Goal: Transaction & Acquisition: Book appointment/travel/reservation

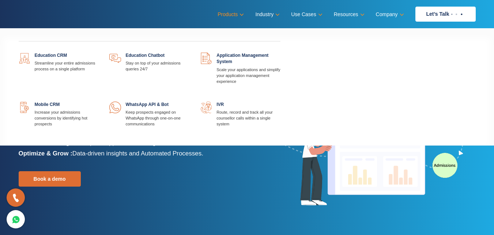
click at [220, 19] on link "Products" at bounding box center [230, 14] width 25 height 11
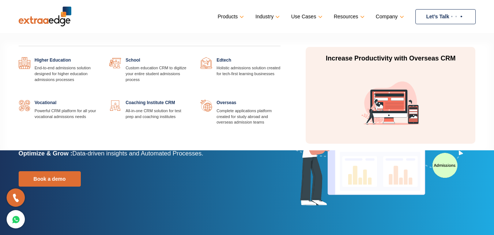
click at [268, 13] on link "Industry" at bounding box center [266, 16] width 23 height 11
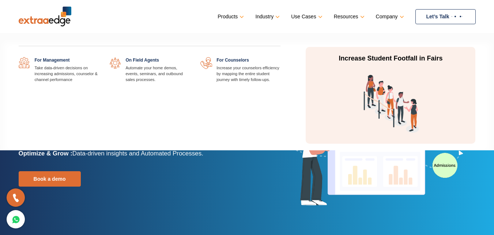
click at [301, 16] on link "Use Cases" at bounding box center [306, 16] width 30 height 11
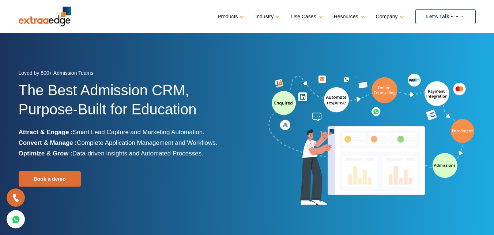
click at [432, 12] on link "Let’s Talk" at bounding box center [446, 16] width 60 height 15
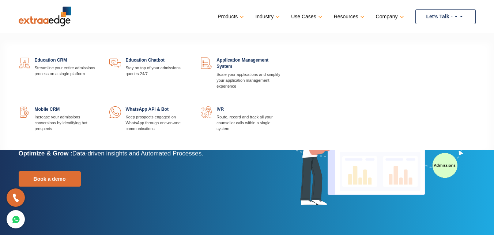
click at [227, 15] on link "Products" at bounding box center [230, 16] width 25 height 11
